Goal: Find specific page/section: Find specific page/section

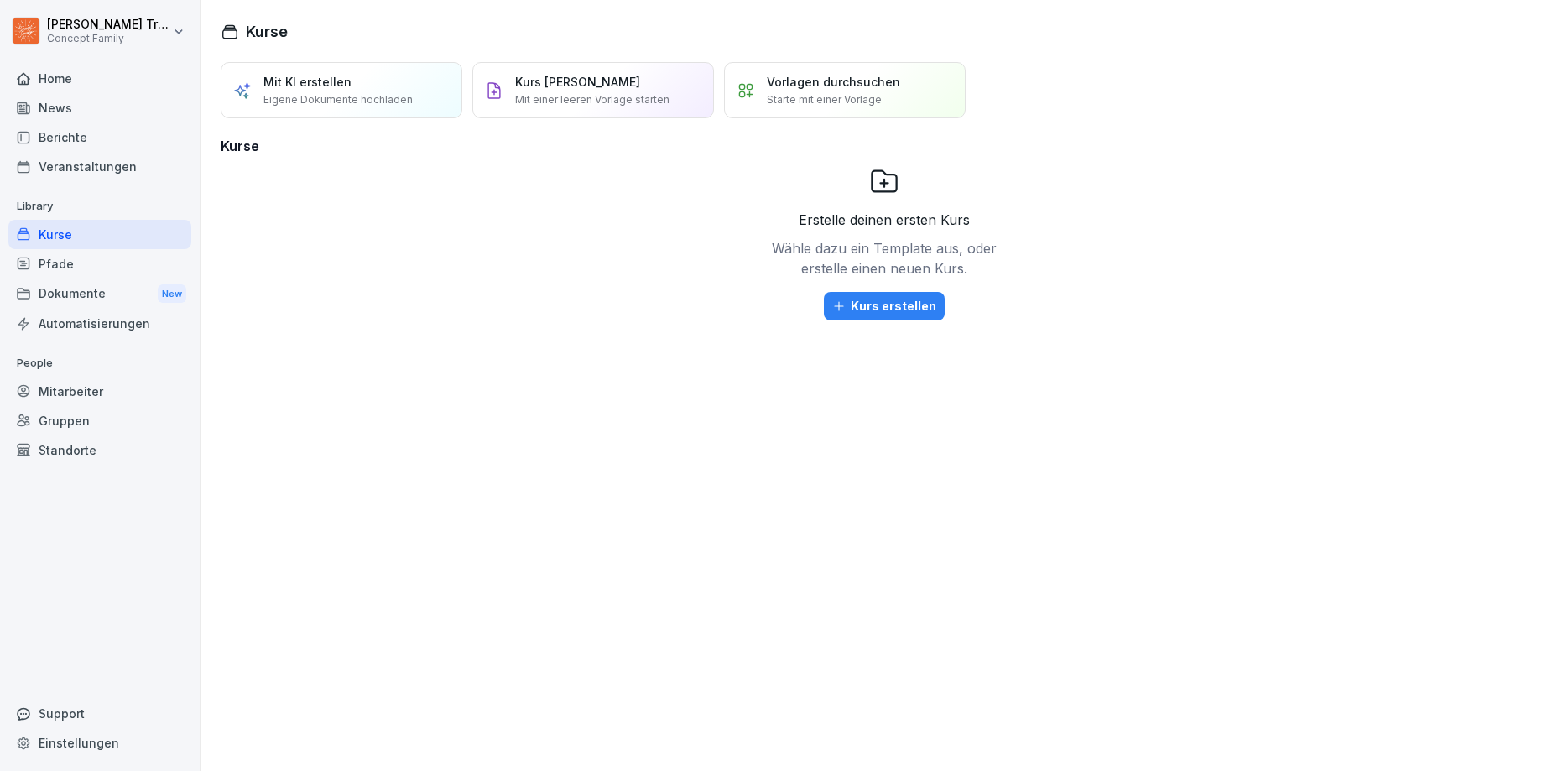
click at [67, 138] on div "Berichte" at bounding box center [99, 137] width 183 height 30
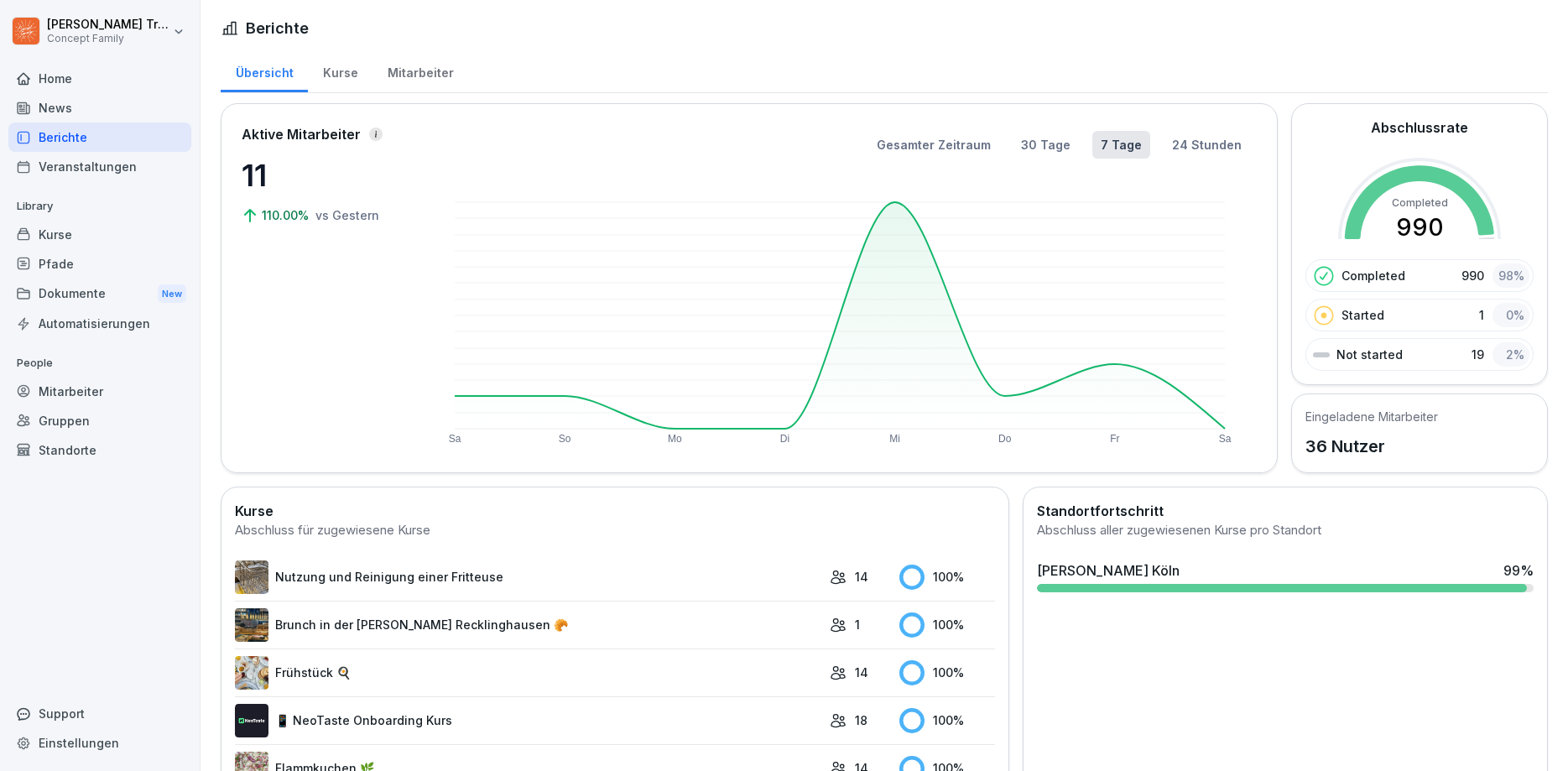
click at [408, 80] on div "Mitarbeiter" at bounding box center [420, 70] width 95 height 43
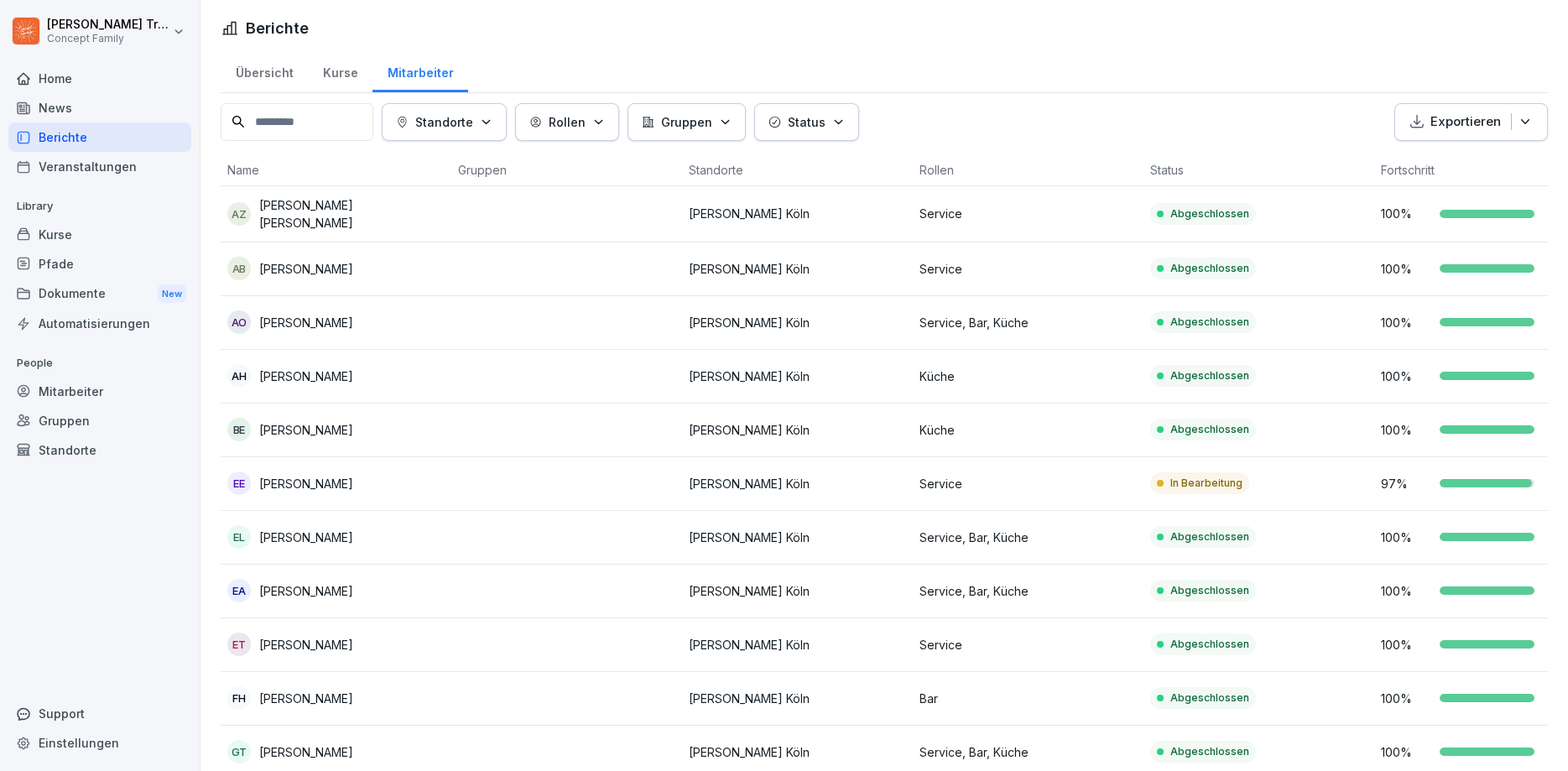
click at [63, 140] on div "Berichte" at bounding box center [99, 137] width 183 height 30
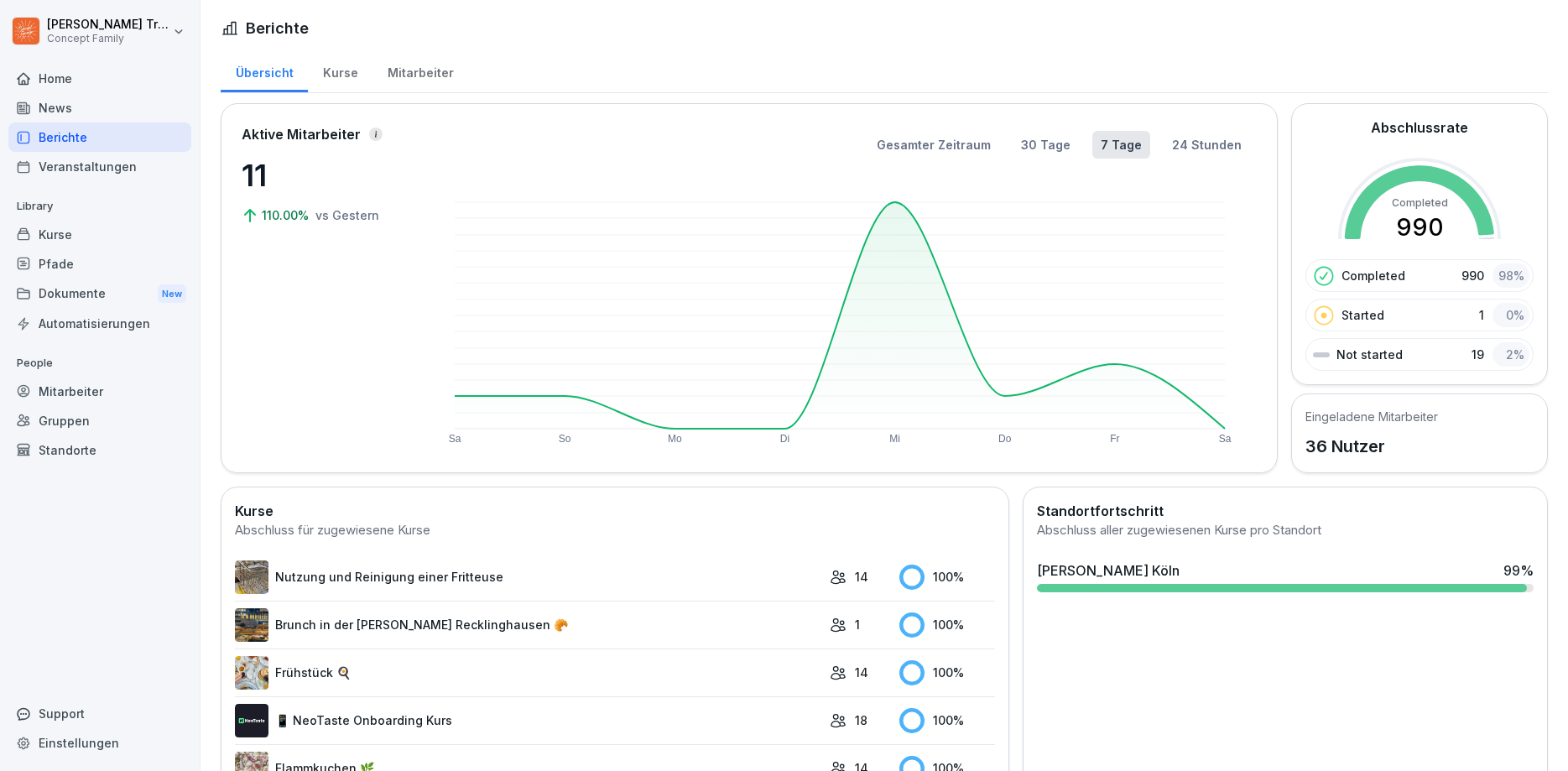
click at [398, 71] on div "Mitarbeiter" at bounding box center [420, 70] width 95 height 43
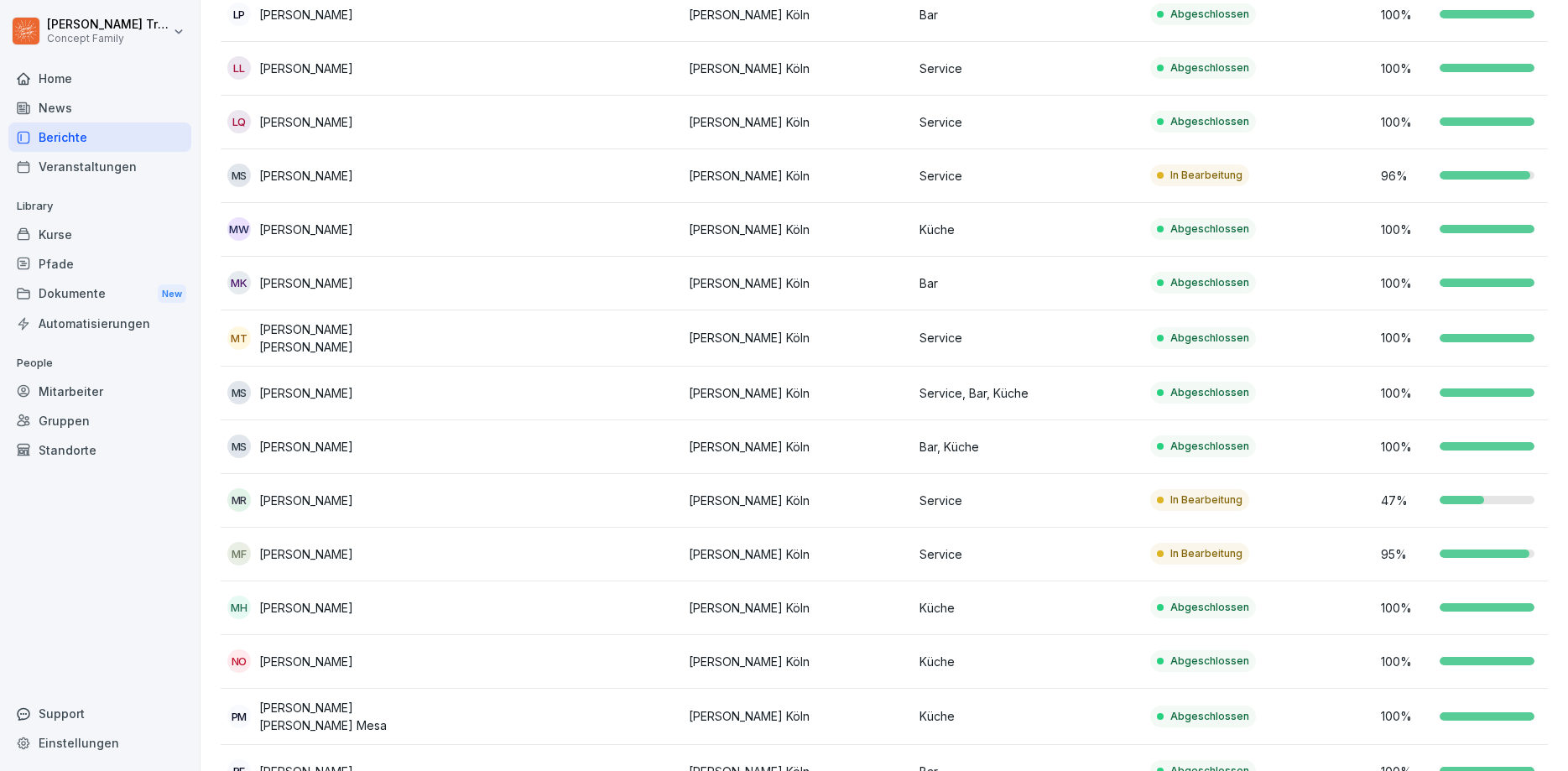
scroll to position [1107, 0]
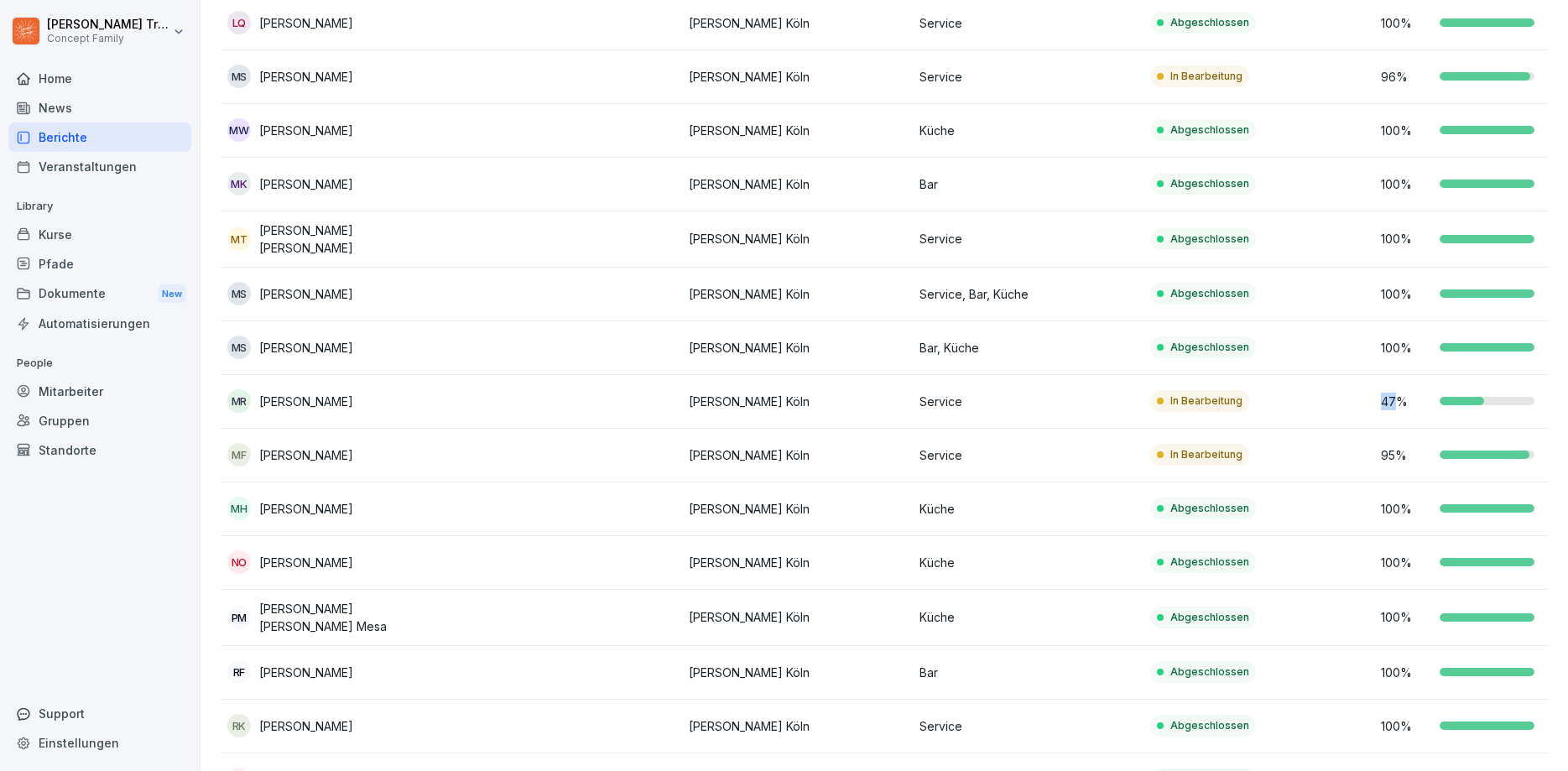
drag, startPoint x: 1376, startPoint y: 398, endPoint x: 1392, endPoint y: 398, distance: 16.0
click at [1392, 398] on td "47 %" at bounding box center [1490, 402] width 230 height 54
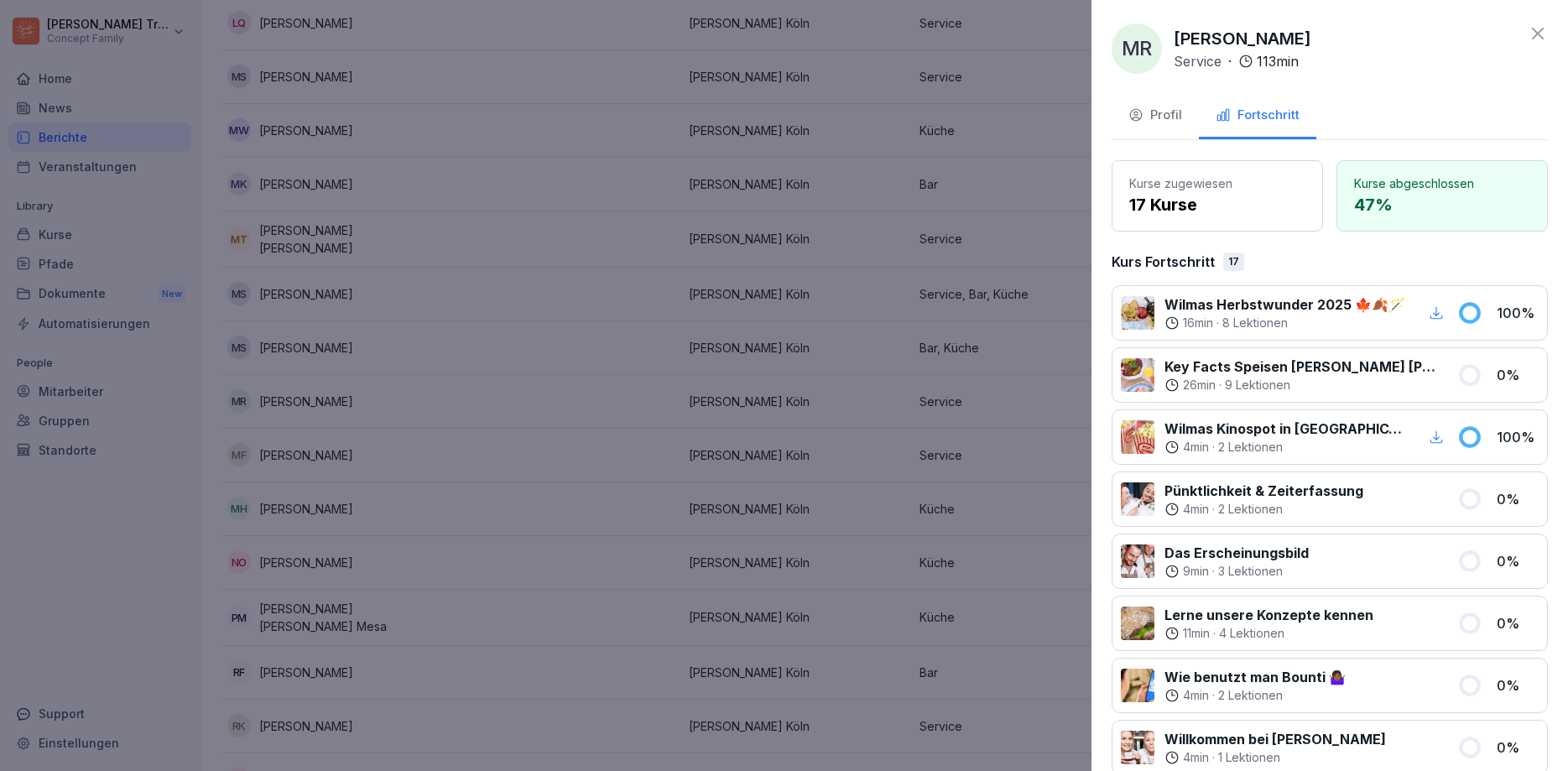
click at [1048, 249] on div at bounding box center [784, 385] width 1568 height 771
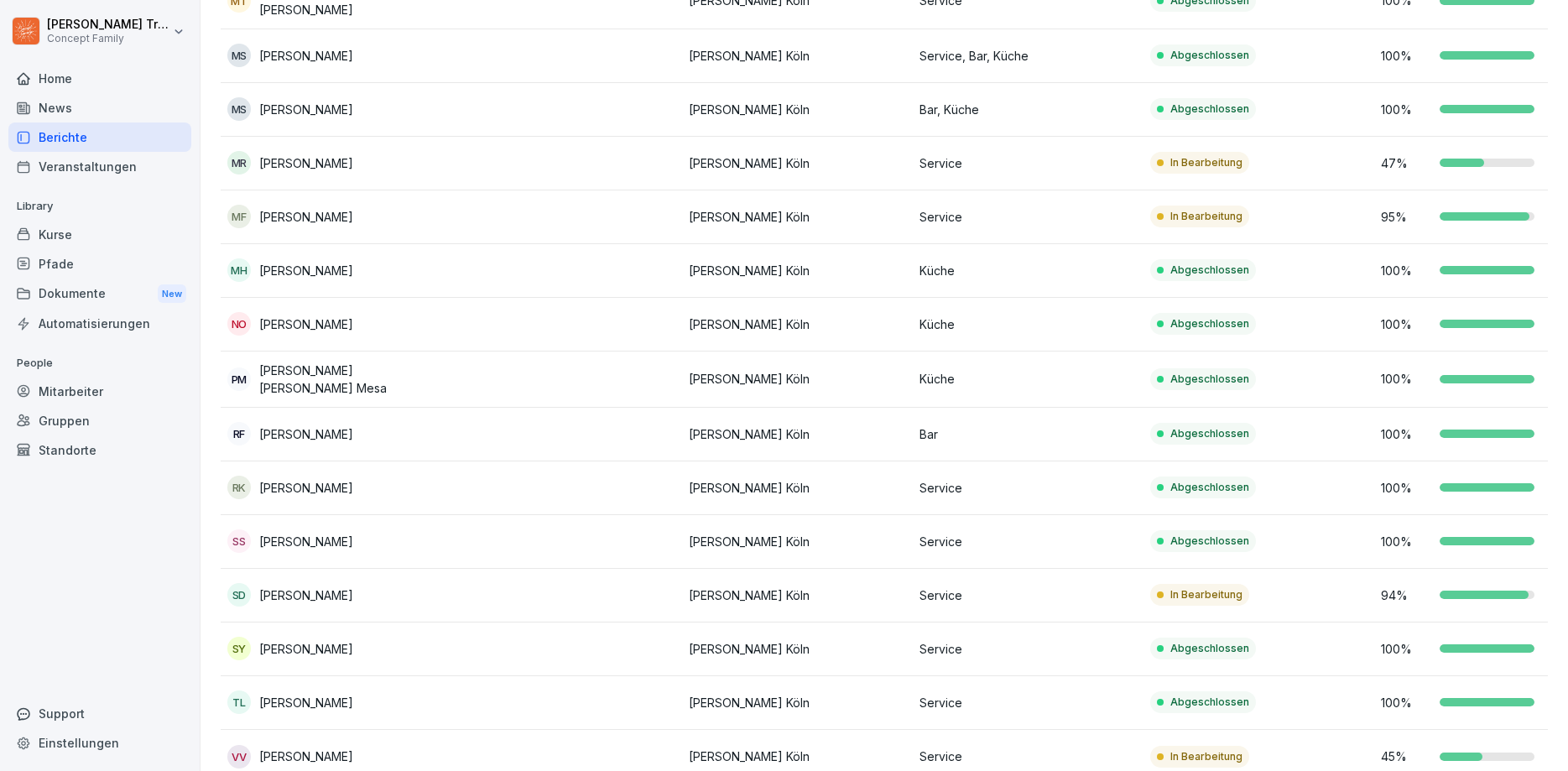
scroll to position [1361, 0]
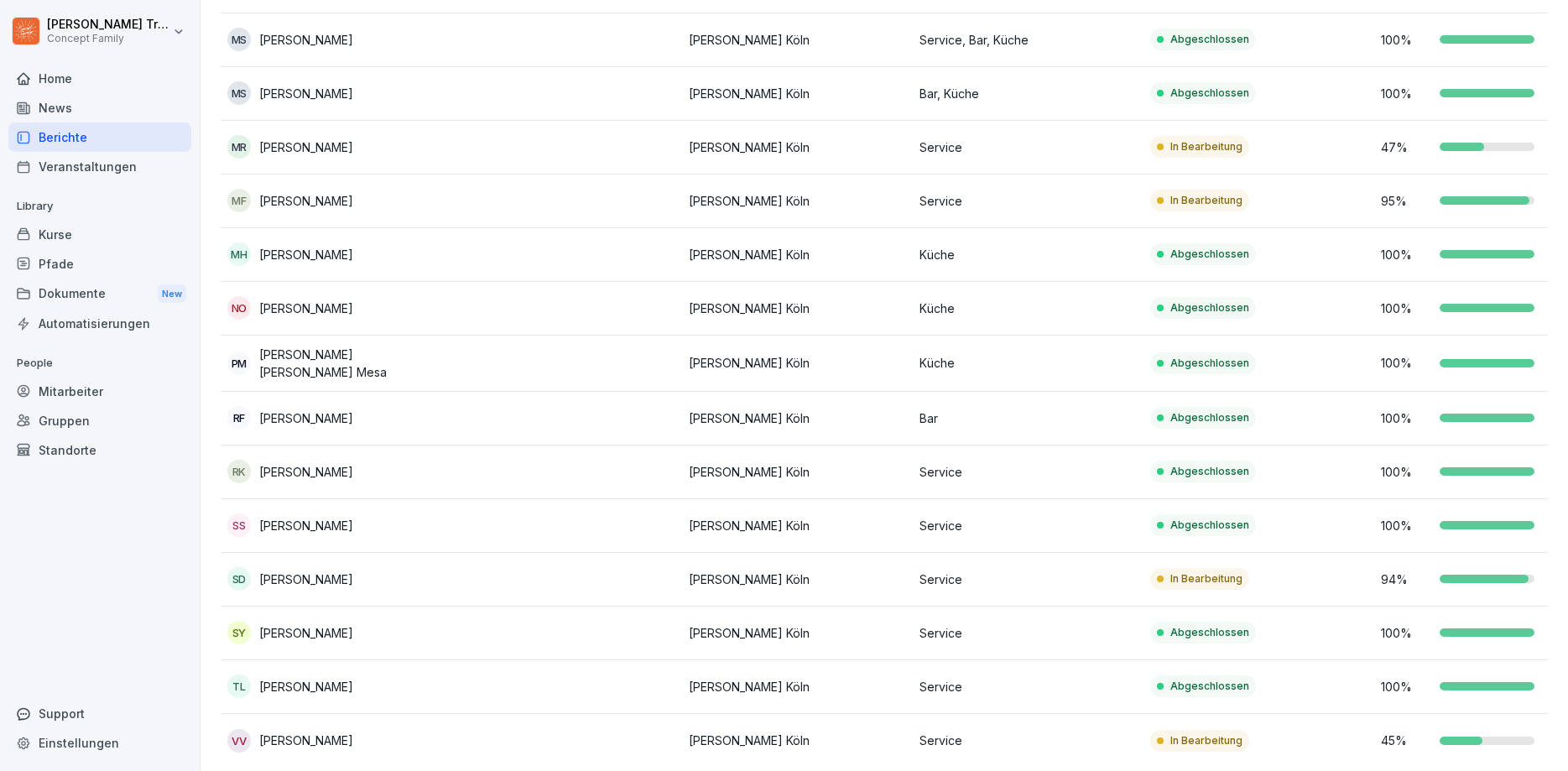
click at [70, 140] on div "Berichte" at bounding box center [99, 137] width 183 height 30
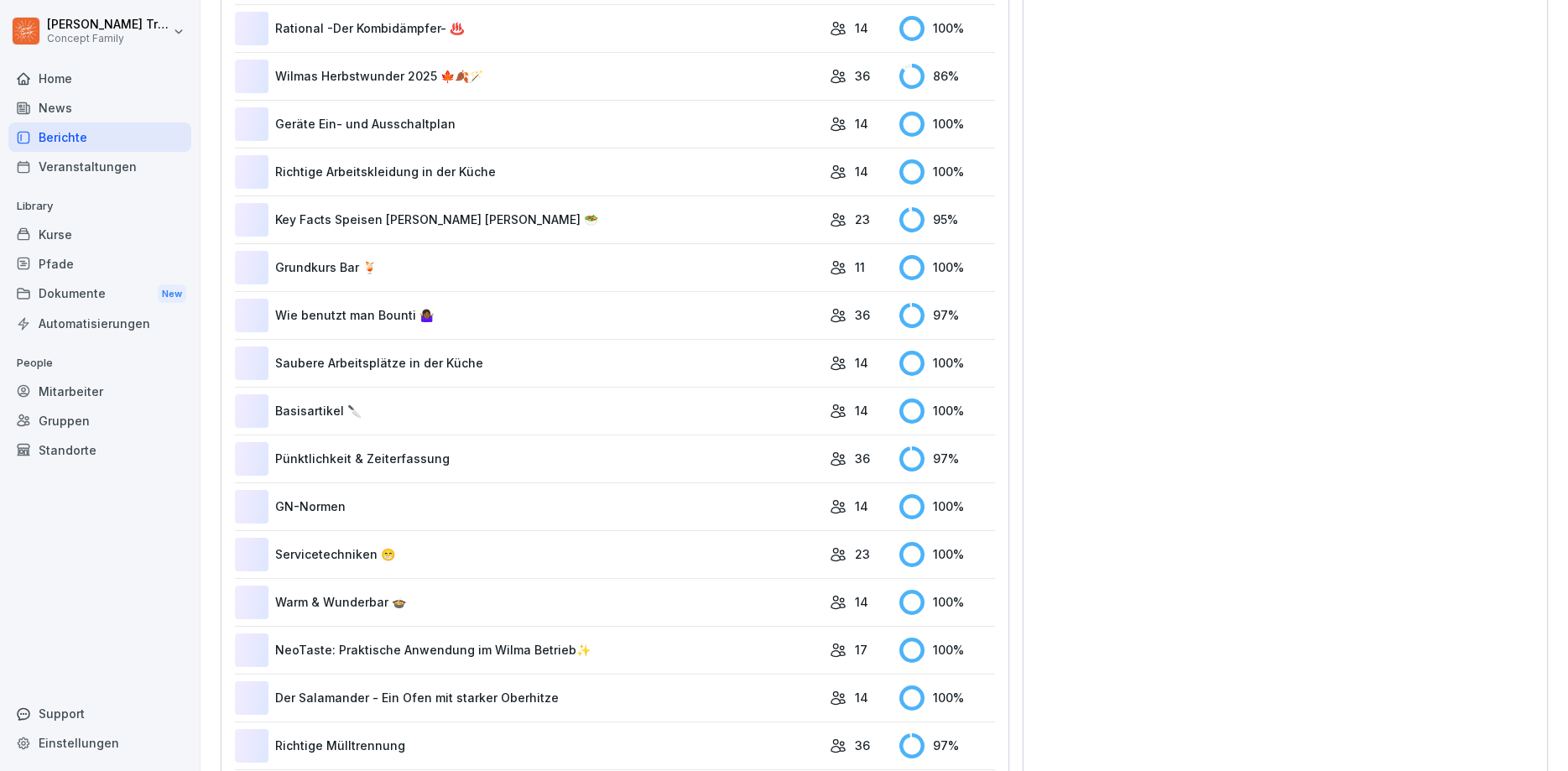
scroll to position [103, 0]
